Goal: Information Seeking & Learning: Learn about a topic

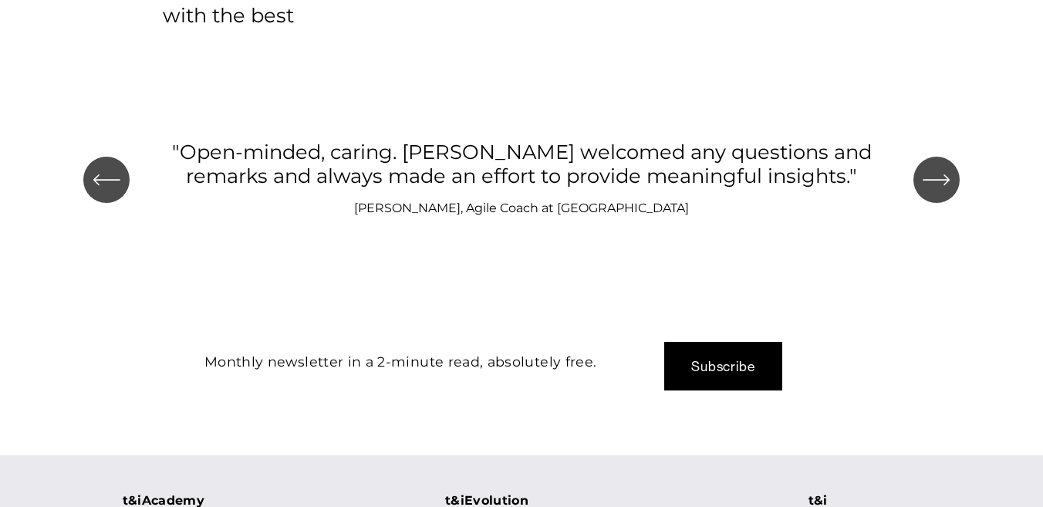
scroll to position [1753, 0]
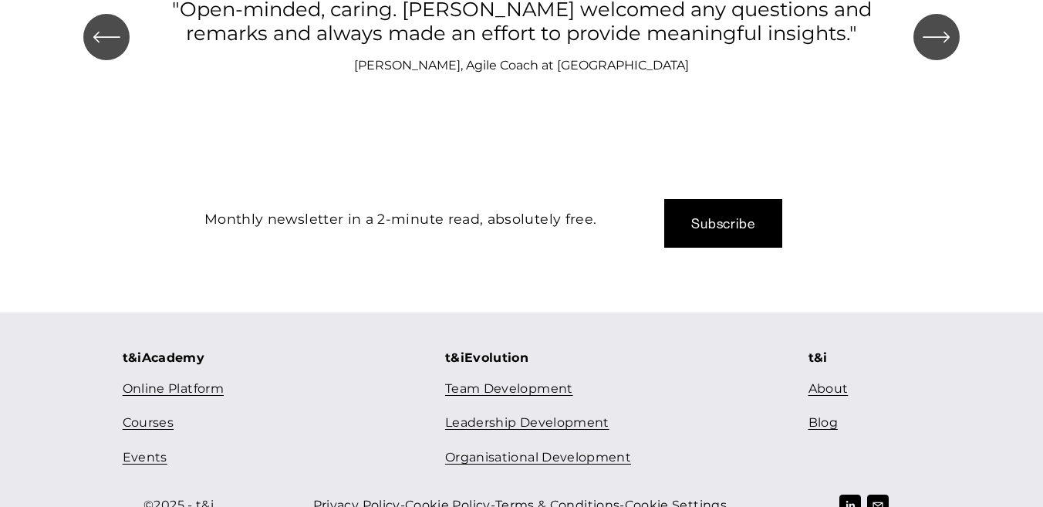
click at [162, 412] on link "Courses" at bounding box center [148, 423] width 51 height 22
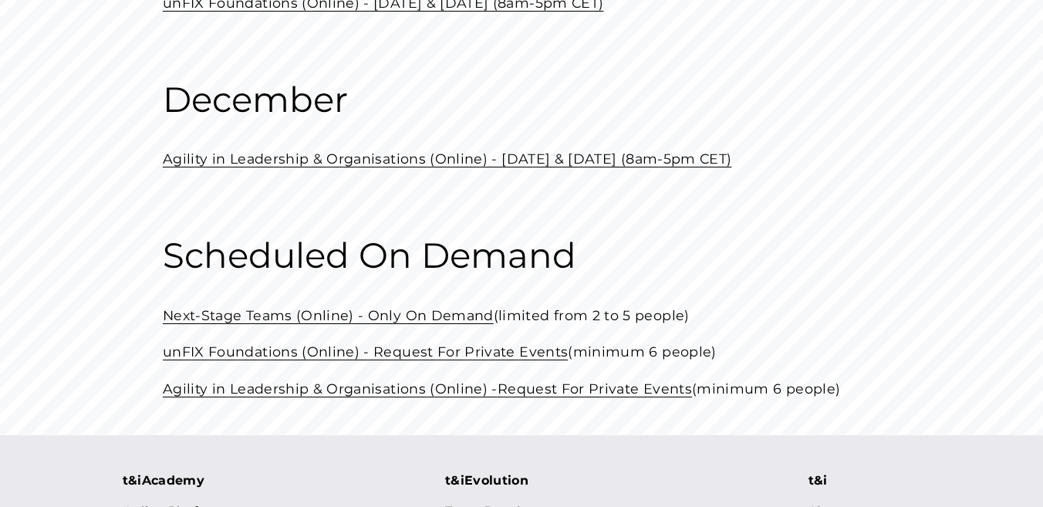
scroll to position [631, 0]
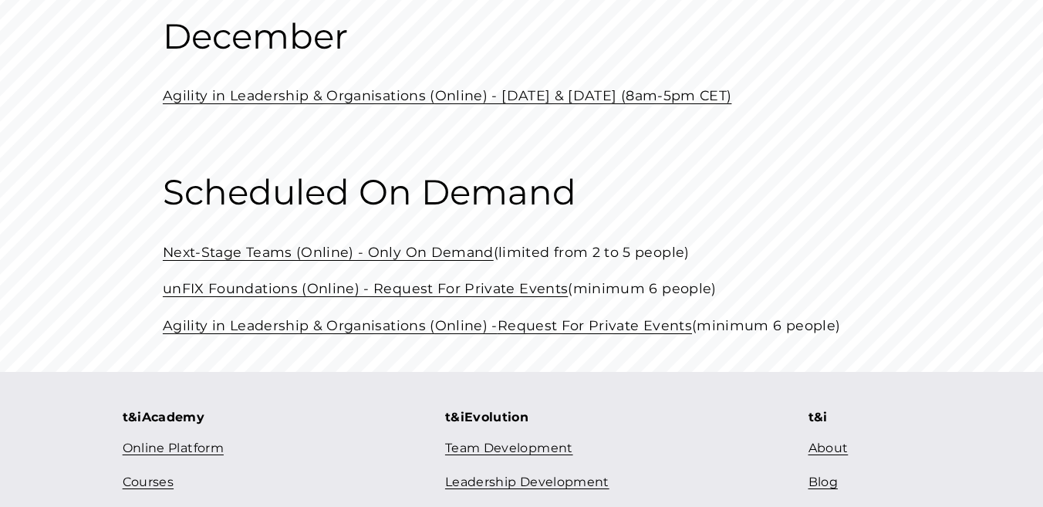
click at [343, 255] on link "Next-Stage Teams (Online) - Only On Demand" at bounding box center [328, 252] width 331 height 16
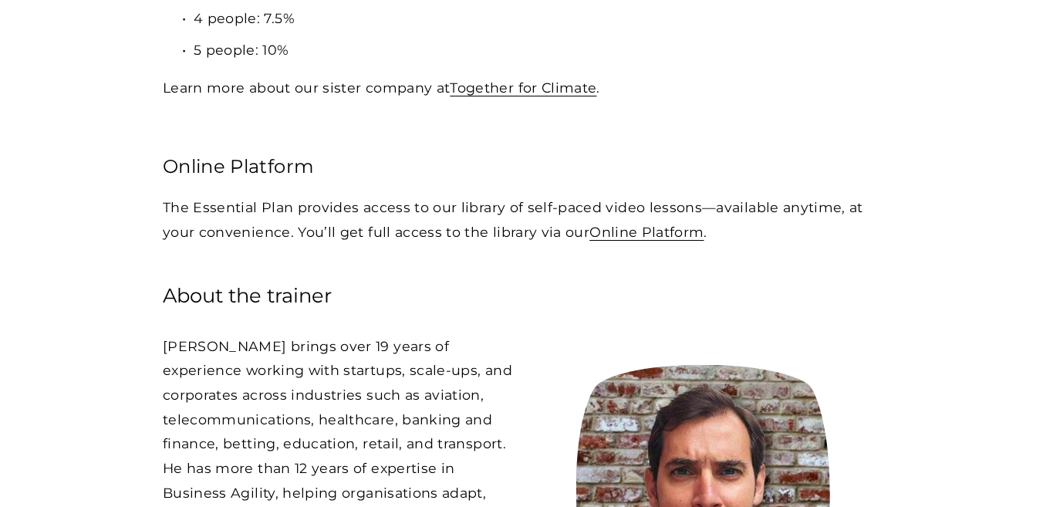
scroll to position [3526, 0]
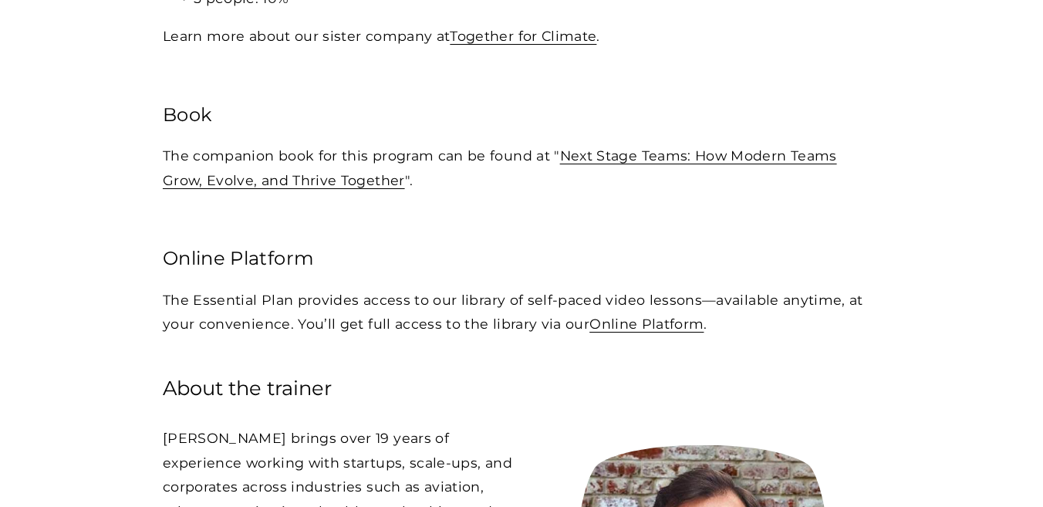
scroll to position [3613, 0]
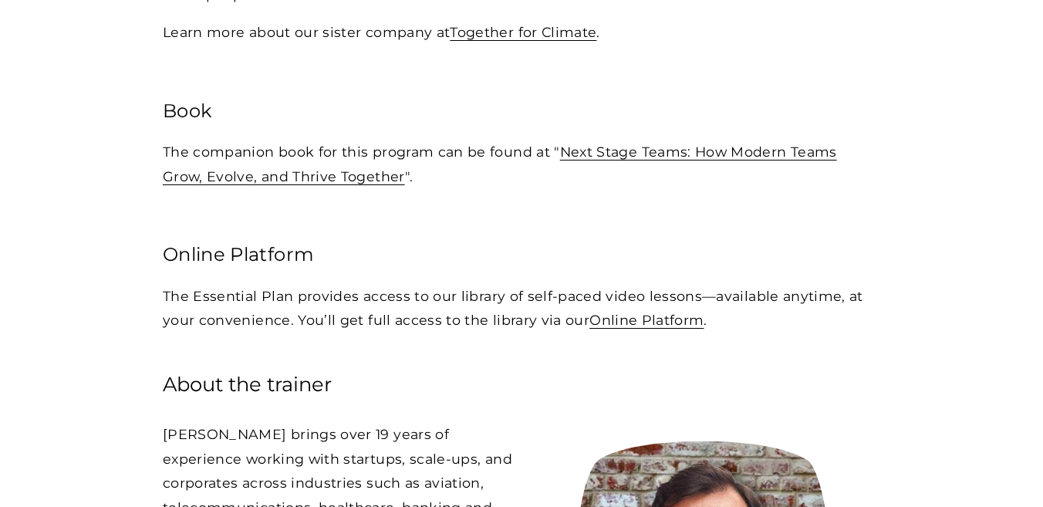
click at [614, 144] on link "Next Stage Teams: How Modern Teams Grow, Evolve, and Thrive Together" at bounding box center [500, 164] width 675 height 41
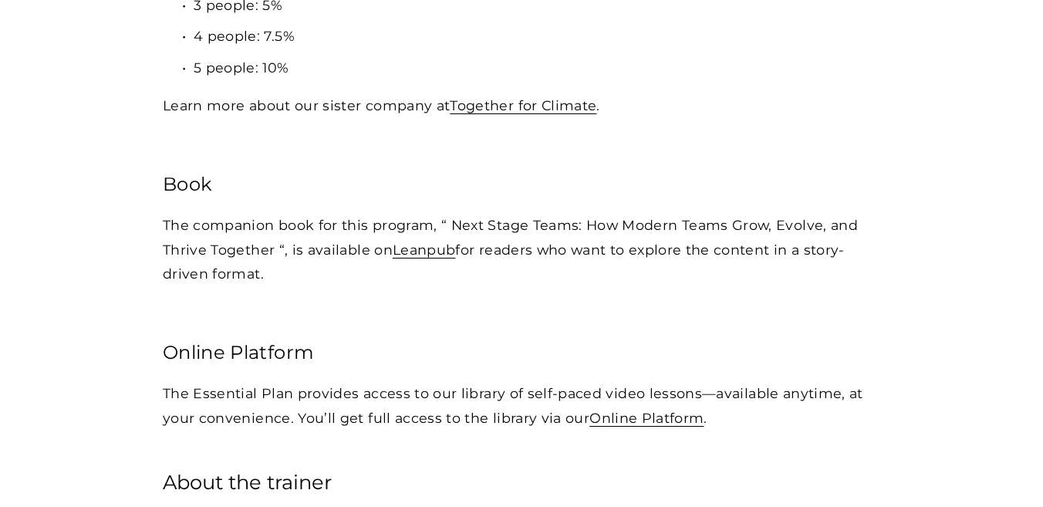
scroll to position [3542, 0]
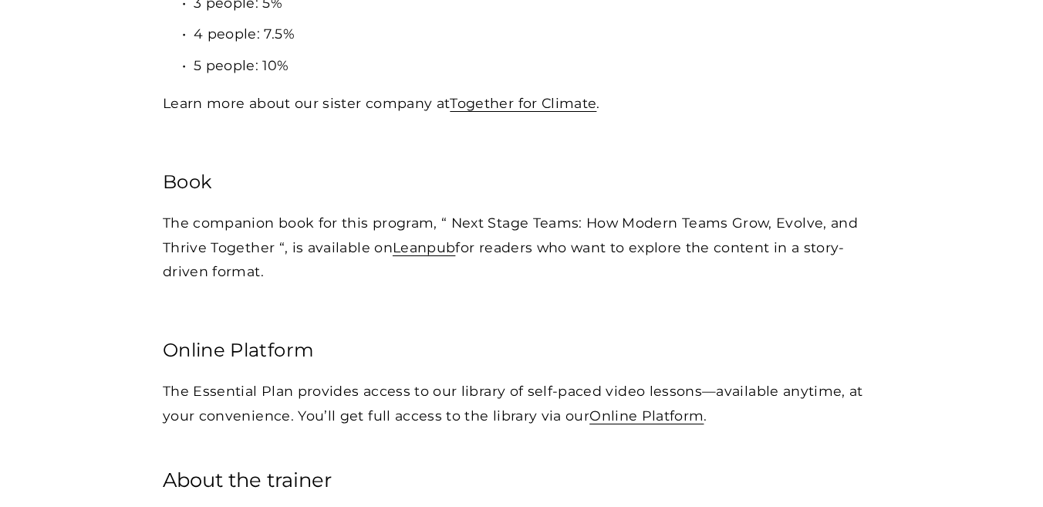
click at [424, 239] on link "Leanpub" at bounding box center [424, 247] width 63 height 16
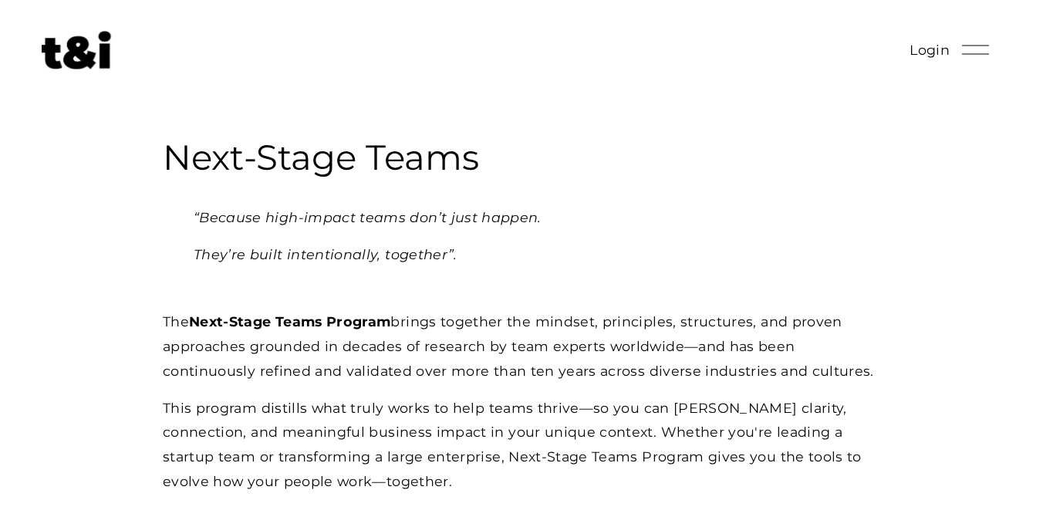
scroll to position [0, 0]
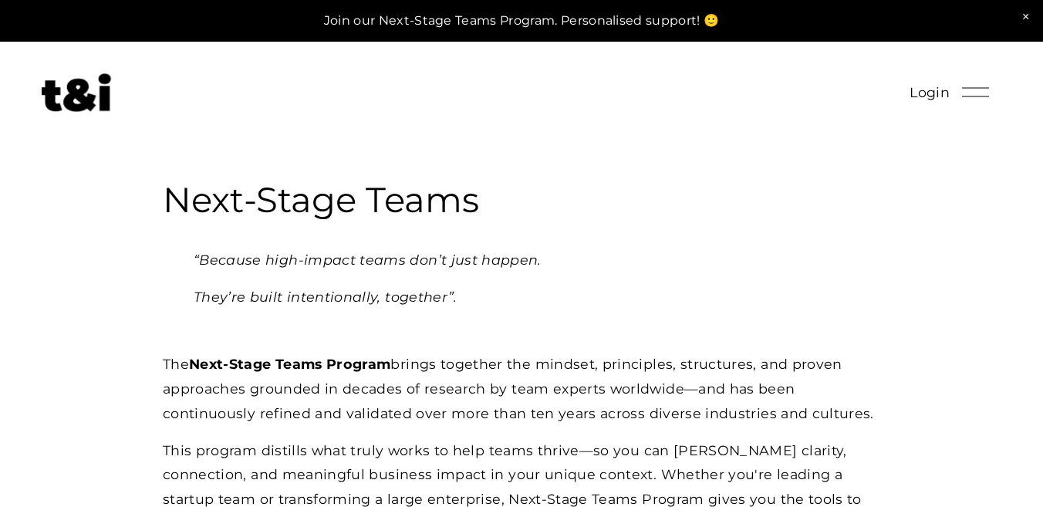
click at [63, 106] on img at bounding box center [76, 92] width 69 height 39
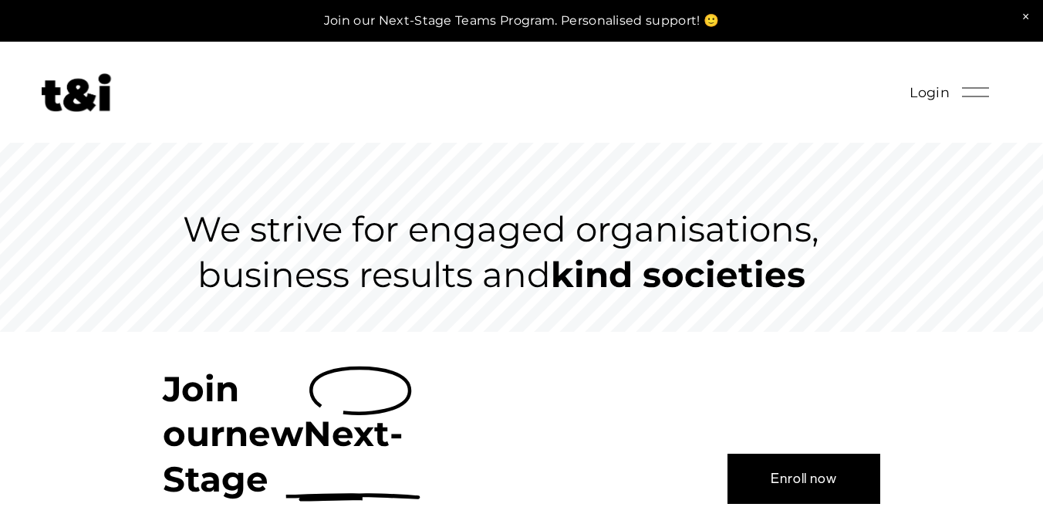
click at [615, 22] on link at bounding box center [521, 21] width 1043 height 42
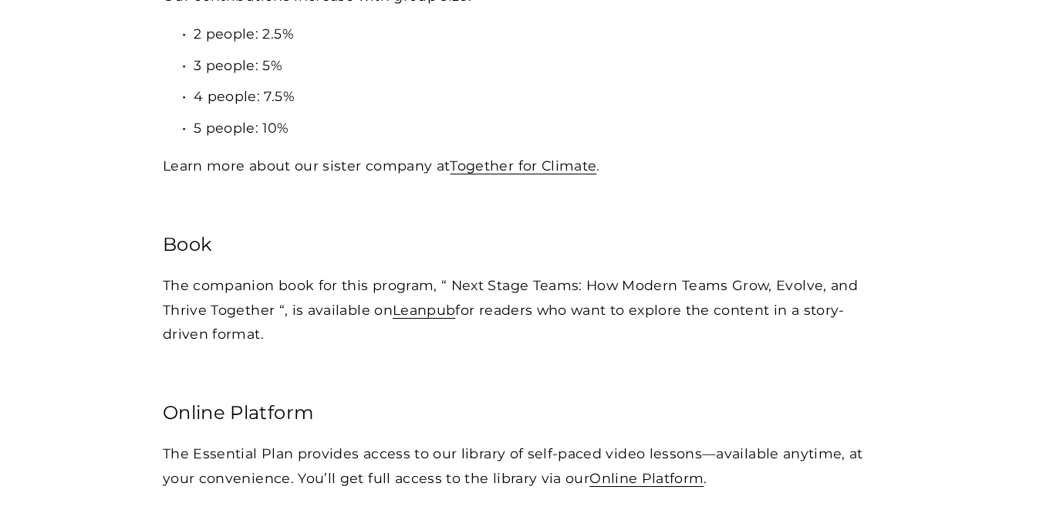
scroll to position [3478, 0]
